Goal: Information Seeking & Learning: Learn about a topic

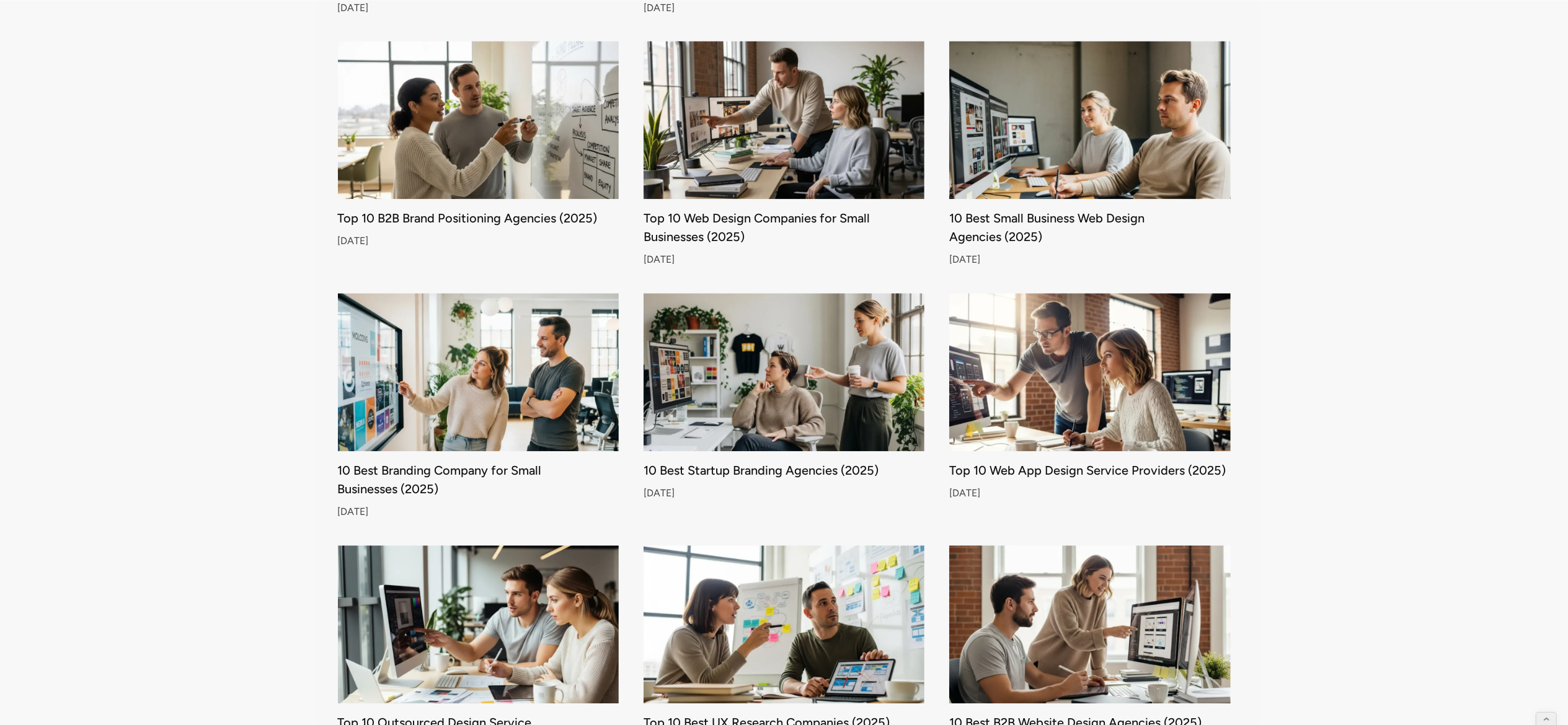
scroll to position [2872, 0]
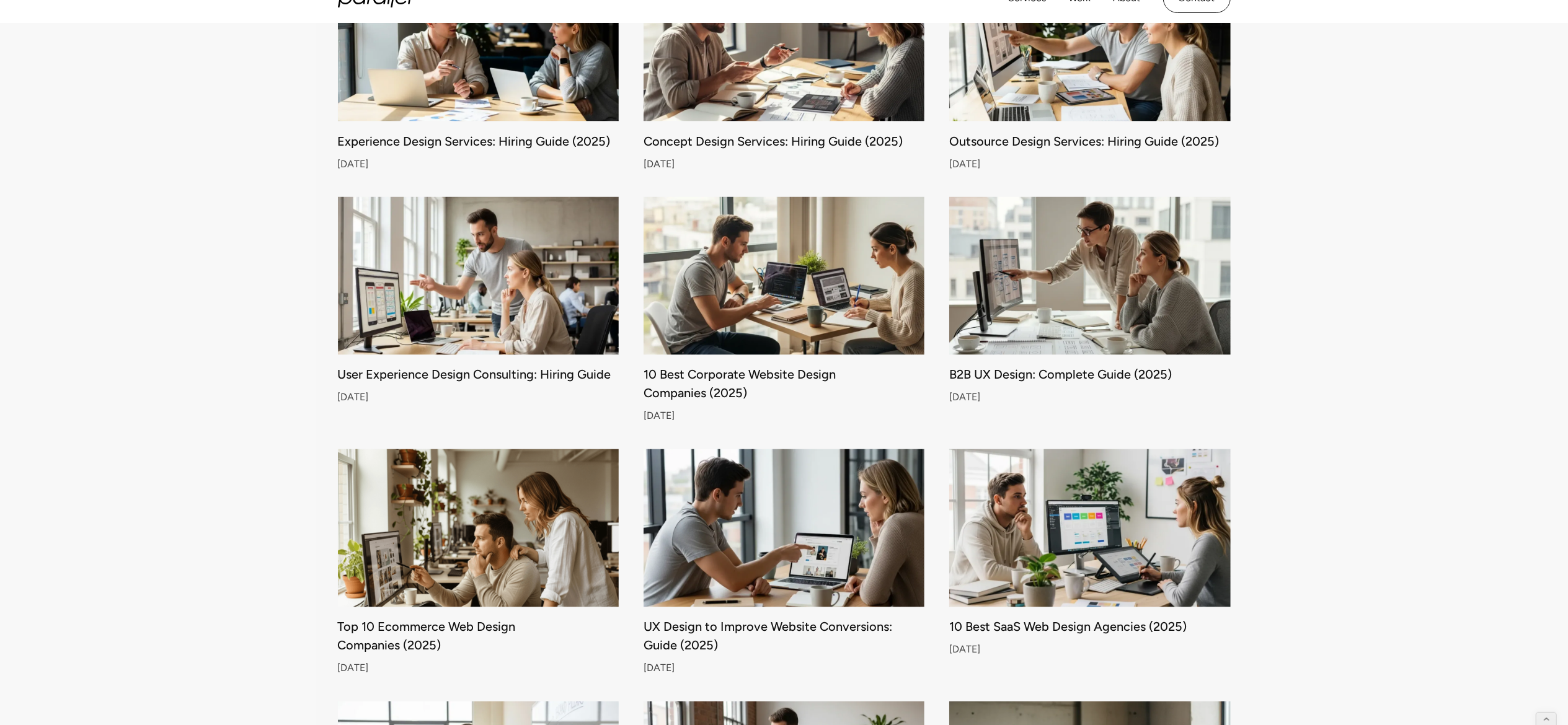
scroll to position [2149, 0]
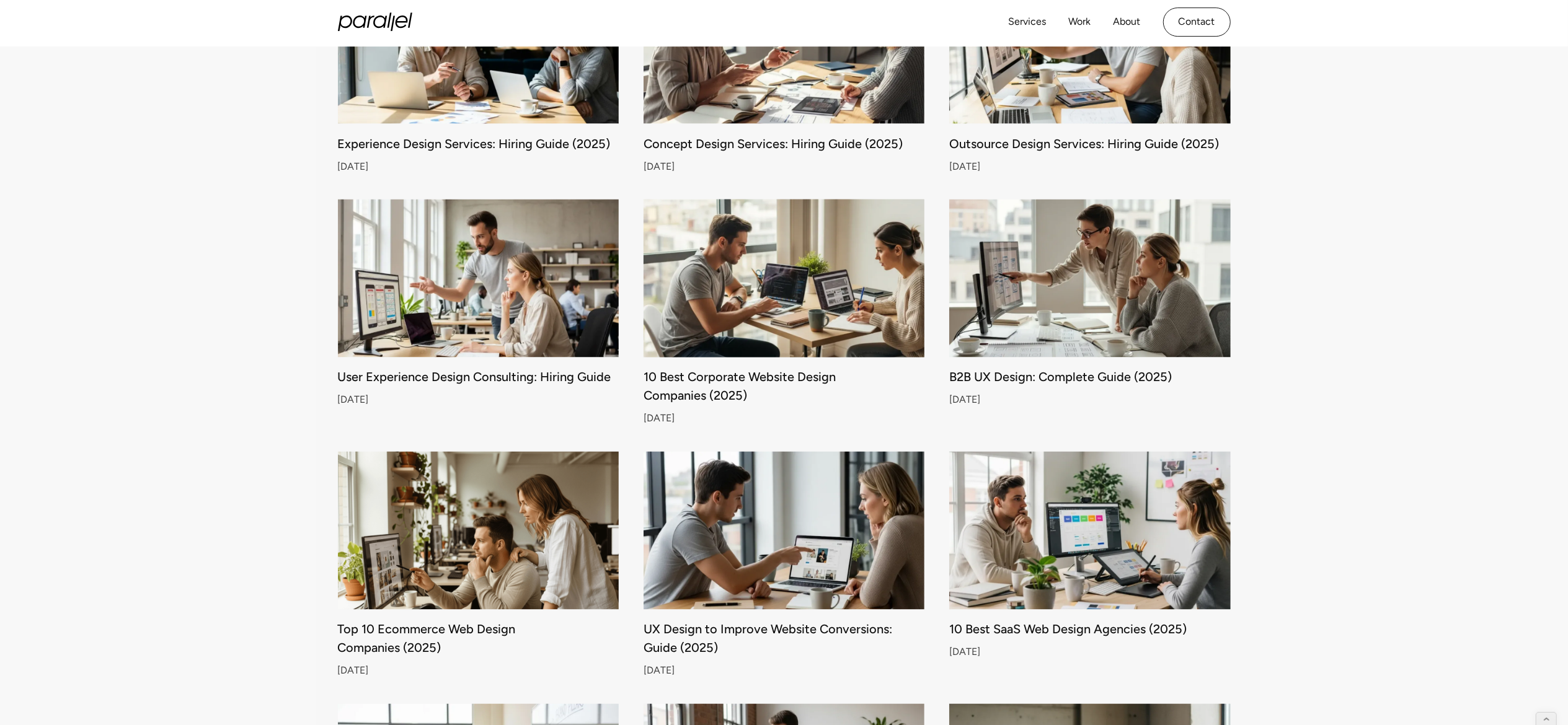
click at [752, 300] on img at bounding box center [784, 279] width 296 height 166
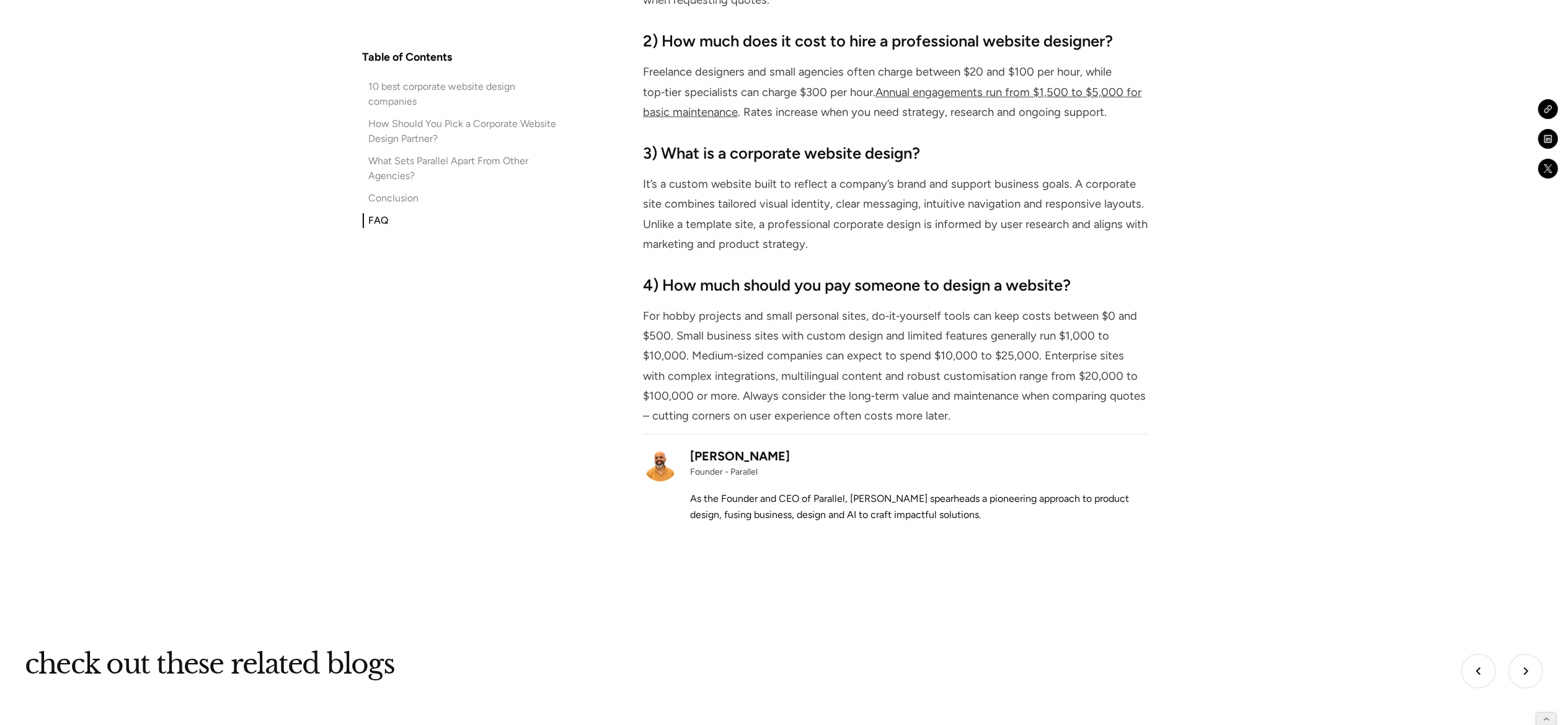
scroll to position [9642, 0]
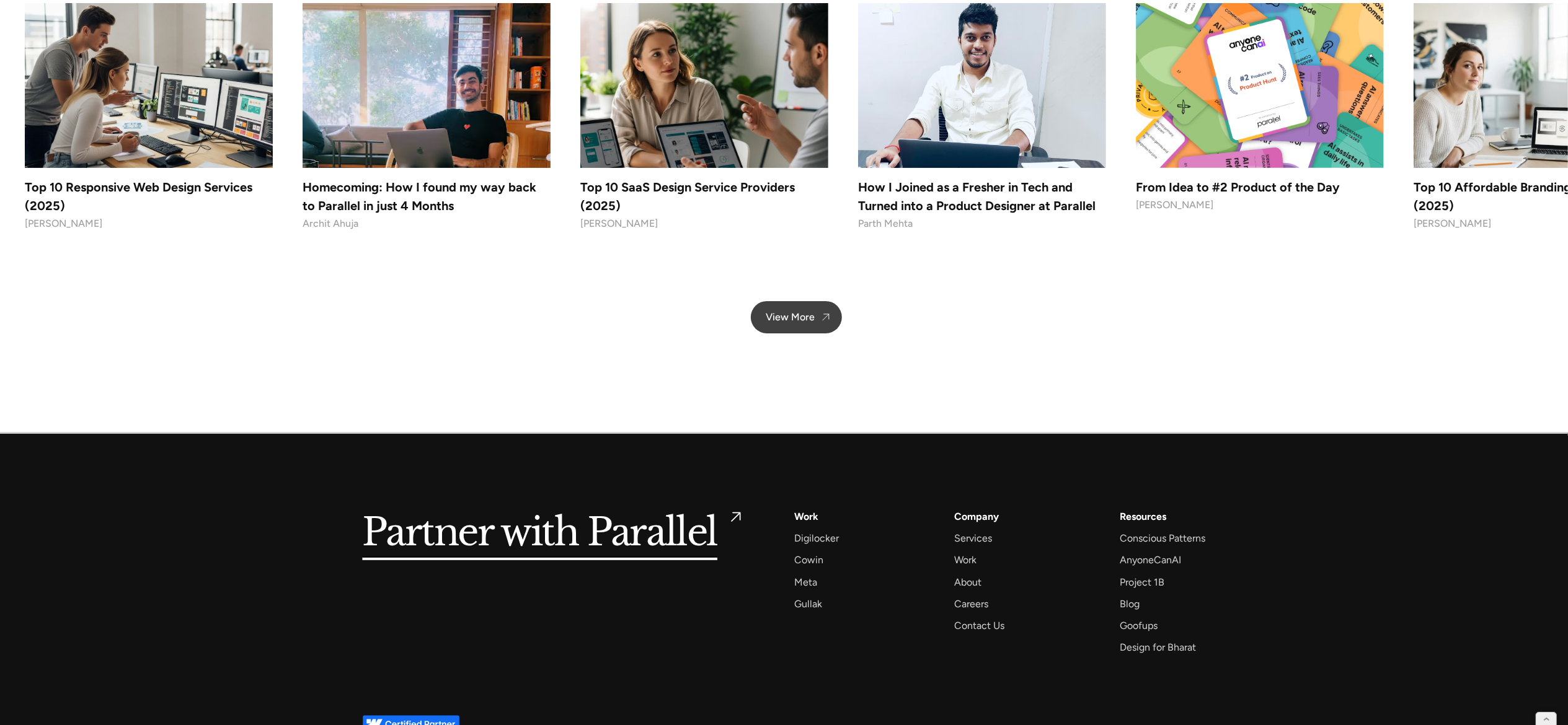
click at [797, 311] on div "View More" at bounding box center [790, 317] width 49 height 12
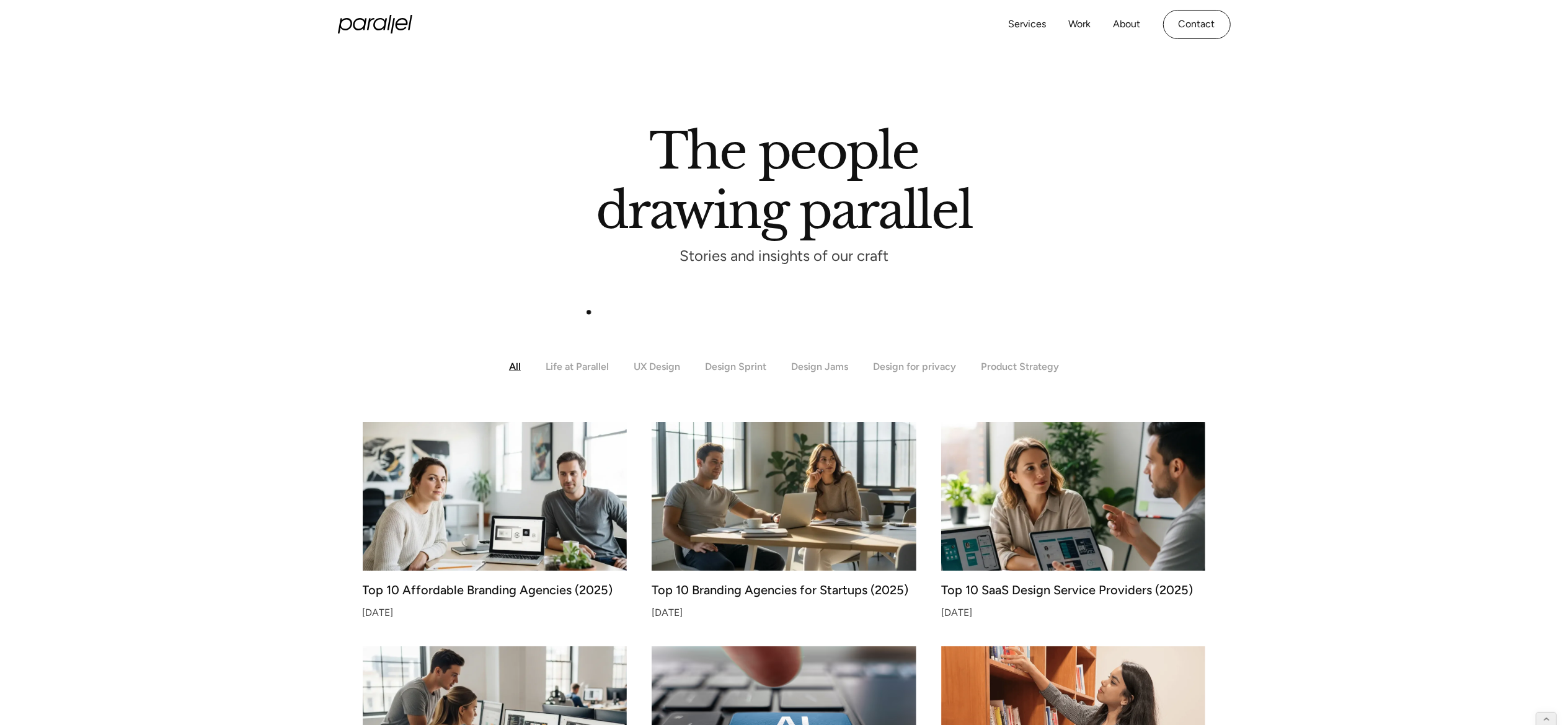
scroll to position [176, 0]
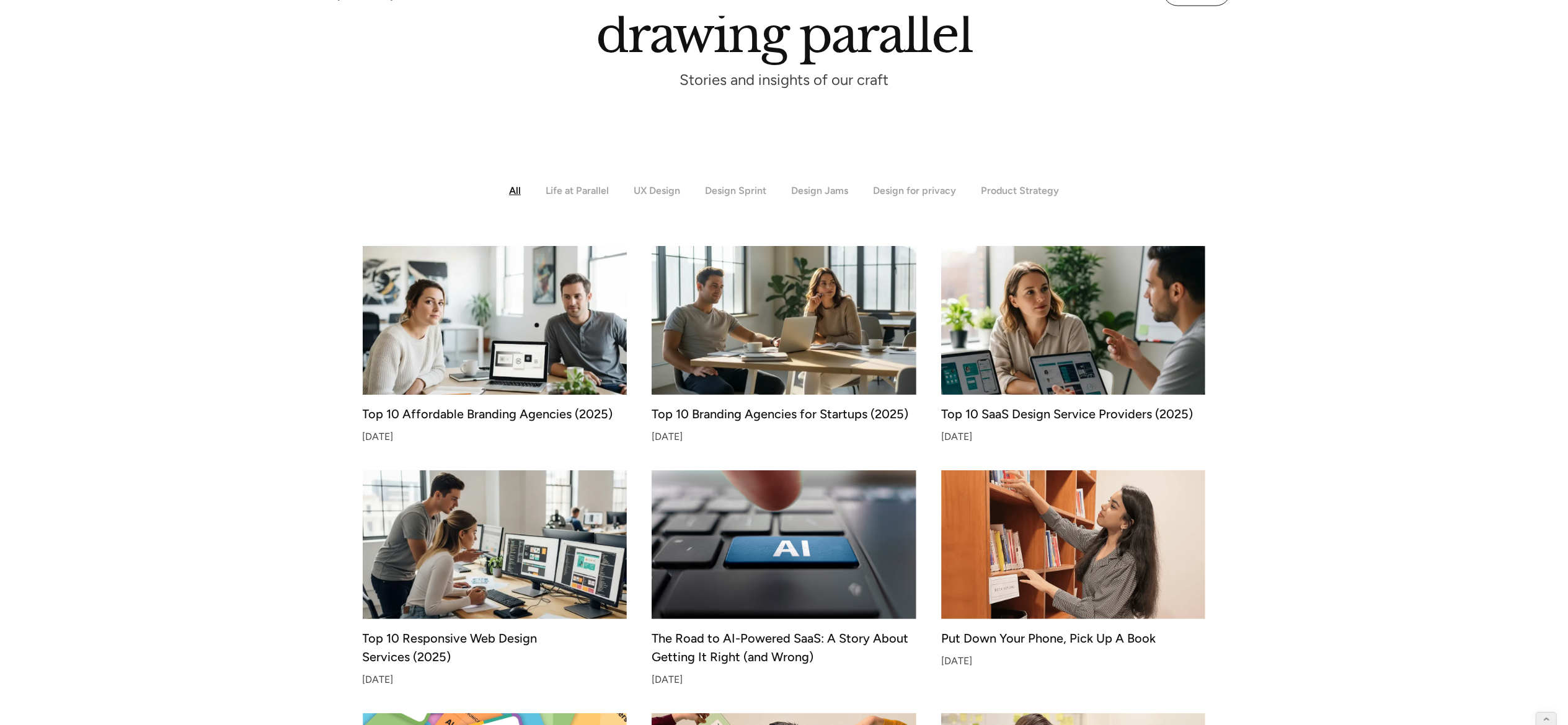
click at [534, 326] on img at bounding box center [495, 321] width 278 height 156
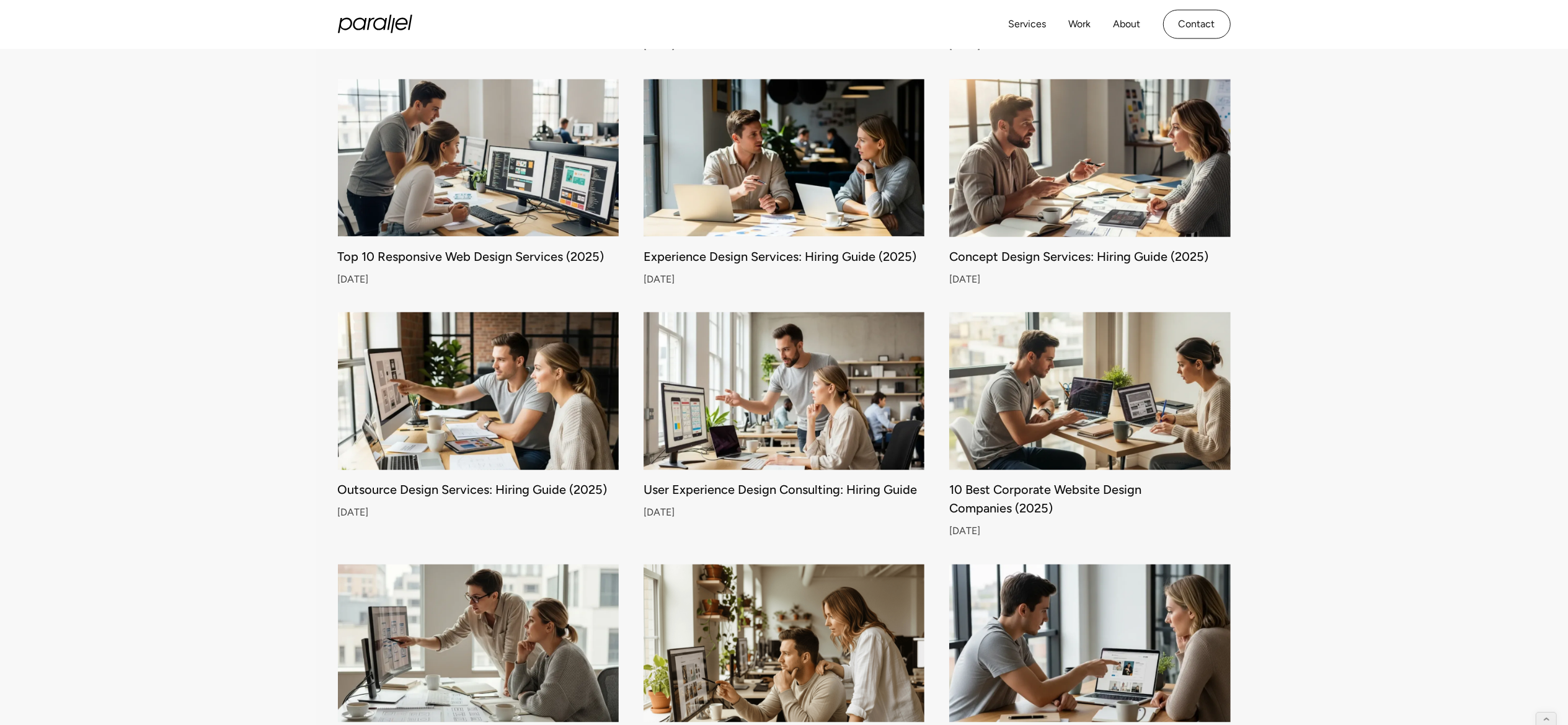
scroll to position [2030, 0]
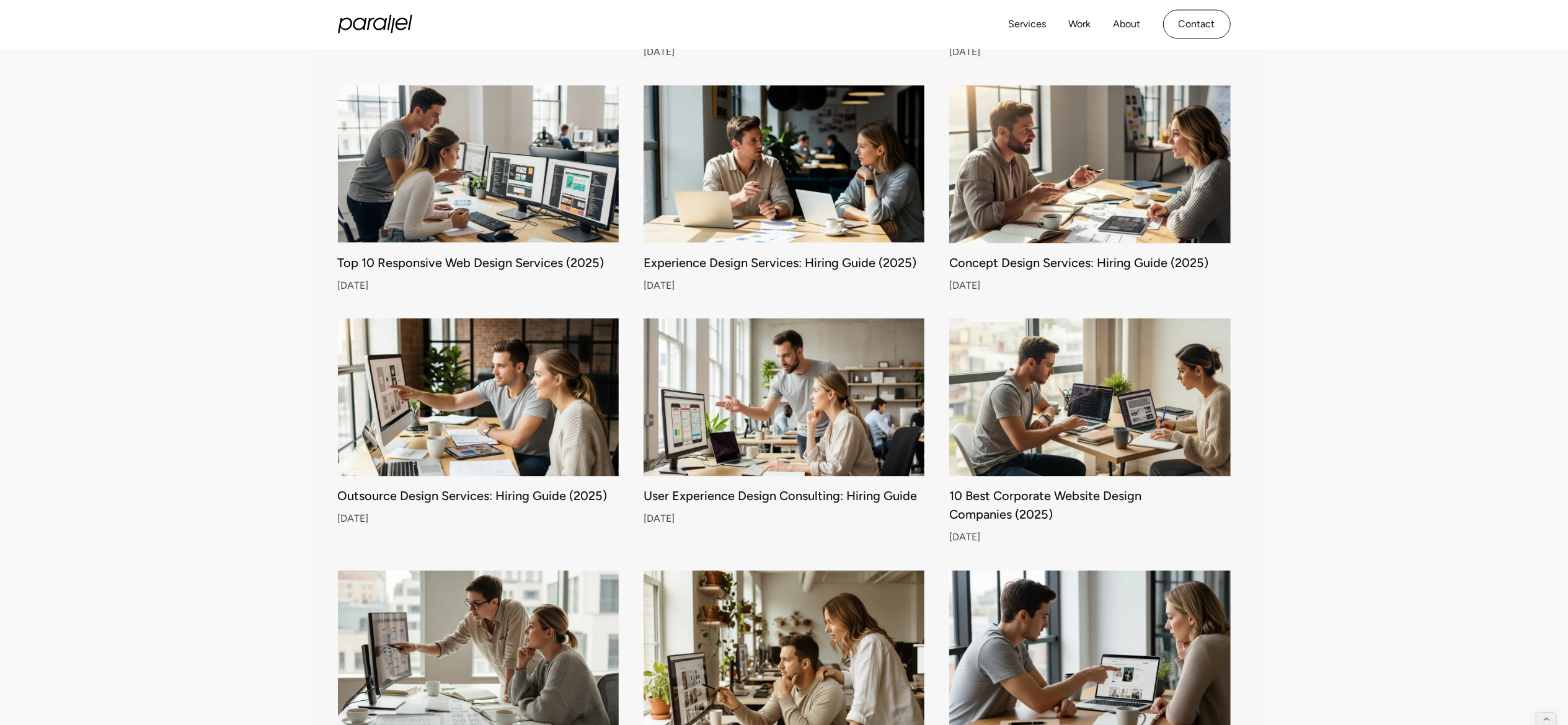
drag, startPoint x: 1030, startPoint y: 187, endPoint x: 201, endPoint y: 228, distance: 830.0
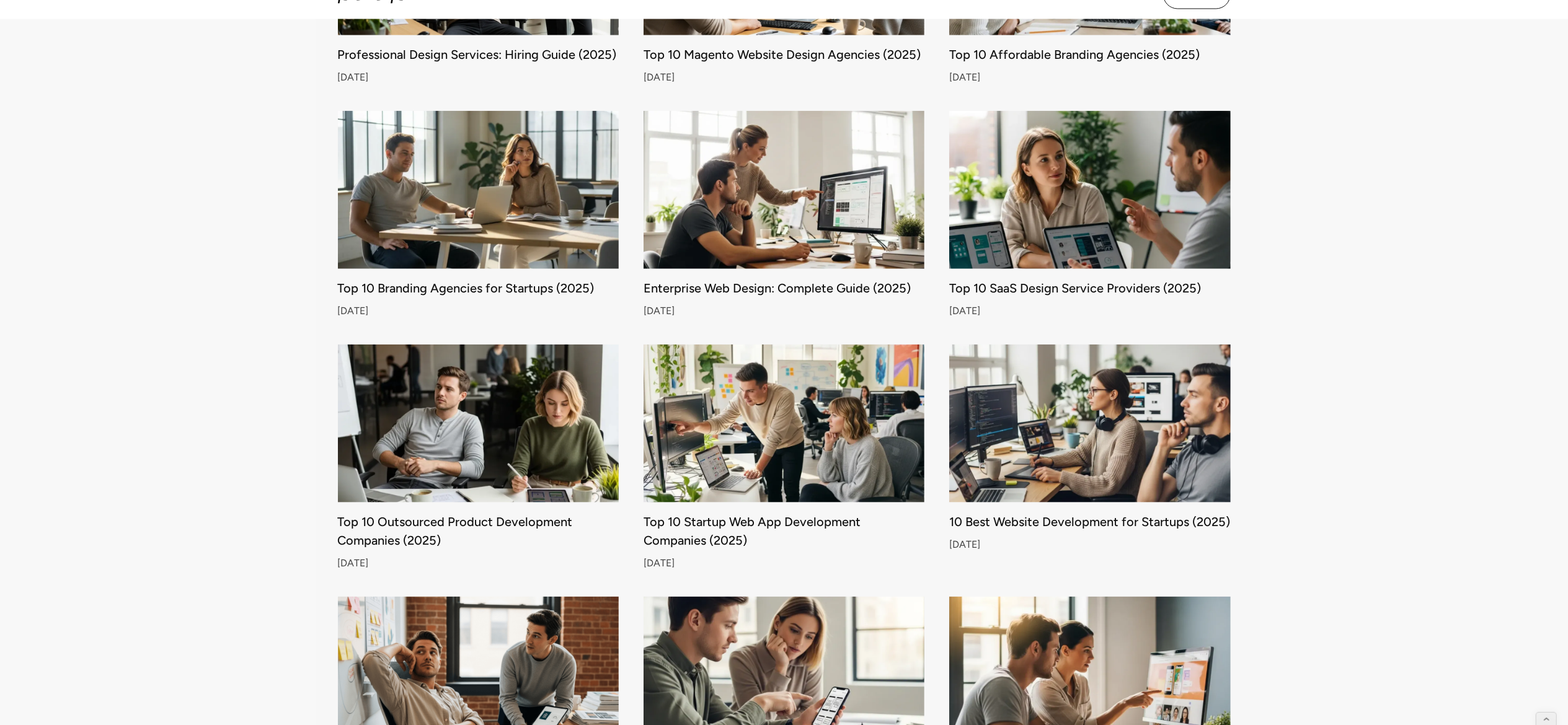
scroll to position [1279, 0]
